Goal: Task Accomplishment & Management: Use online tool/utility

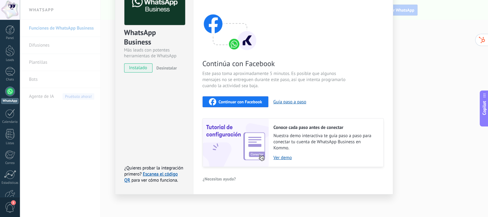
click at [383, 90] on div "Configuraciones Autorizaciones This tab logs the users who have granted integra…" at bounding box center [293, 83] width 200 height 221
click at [415, 82] on div "WhatsApp Business Más leads con potentes herramientas de WhatsApp instalado Des…" at bounding box center [254, 108] width 468 height 217
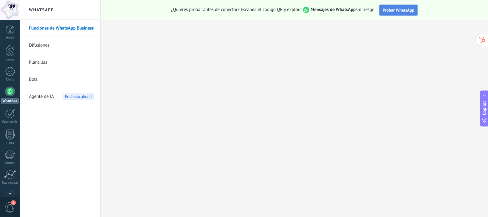
click at [405, 8] on span "Probar WhatsApp" at bounding box center [398, 9] width 32 height 5
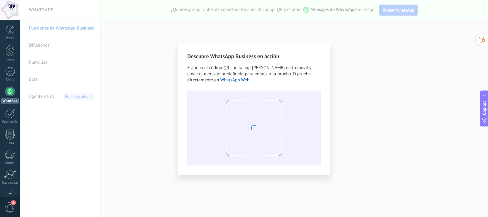
click at [342, 89] on div "Descubre WhatsApp Business en acción Escanea el código QR con la app [PERSON_NA…" at bounding box center [254, 108] width 468 height 217
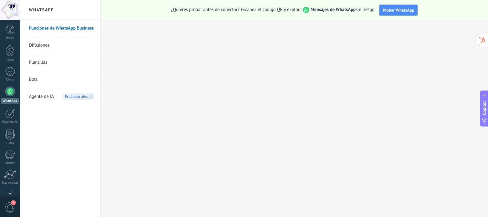
click at [49, 85] on link "Bots" at bounding box center [61, 79] width 65 height 17
